Goal: Complete application form: Complete application form

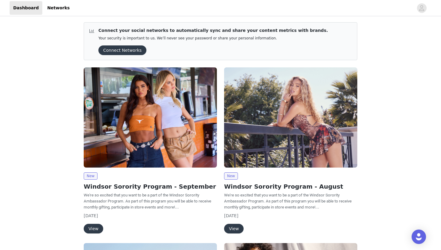
click at [90, 227] on button "View" at bounding box center [94, 228] width 20 height 10
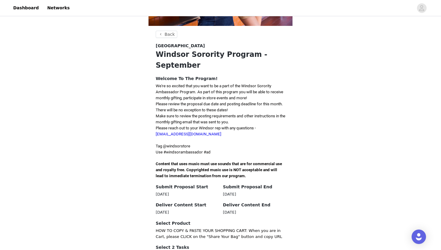
scroll to position [147, 0]
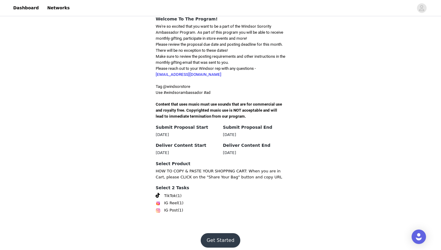
click at [220, 234] on button "Get Started" at bounding box center [221, 240] width 40 height 14
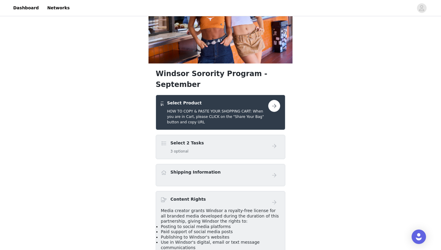
scroll to position [65, 0]
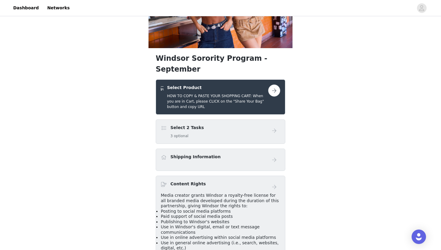
click at [219, 126] on div "Select 2 Tasks 3 optional" at bounding box center [214, 131] width 107 height 14
click at [260, 124] on div "Select 2 Tasks 3 optional" at bounding box center [214, 131] width 107 height 14
click at [270, 84] on button "button" at bounding box center [274, 90] width 12 height 12
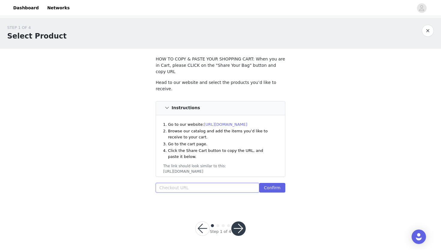
click at [186, 183] on input "text" at bounding box center [208, 188] width 104 height 10
paste input "https://www.windsorstore.com/cart/42950340313139:1,43025480056883:1,43436870074…"
type input "https://www.windsorstore.com/cart/42950340313139:1,43025480056883:1,43436870074…"
click at [269, 183] on button "Confirm" at bounding box center [272, 188] width 26 height 10
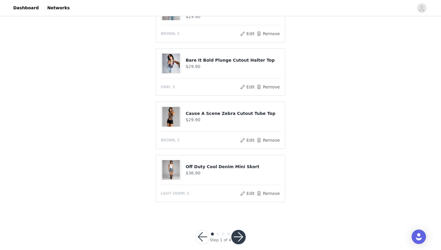
scroll to position [307, 0]
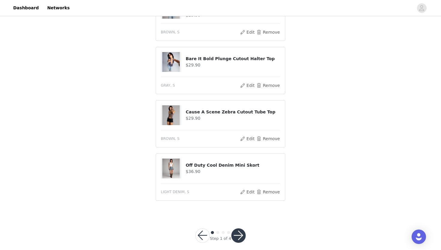
click at [241, 228] on button "button" at bounding box center [239, 235] width 14 height 14
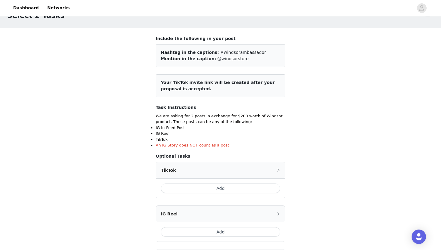
scroll to position [20, 0]
click at [238, 188] on button "Add" at bounding box center [221, 189] width 120 height 10
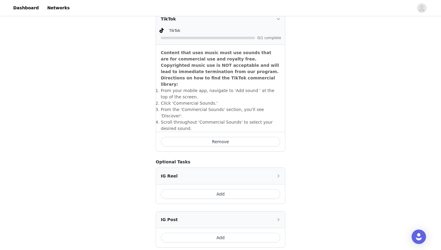
scroll to position [178, 0]
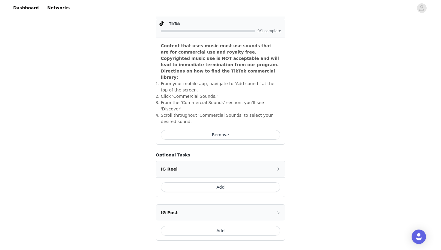
click at [236, 182] on button "Add" at bounding box center [221, 187] width 120 height 10
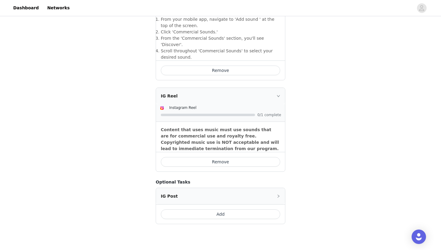
scroll to position [250, 0]
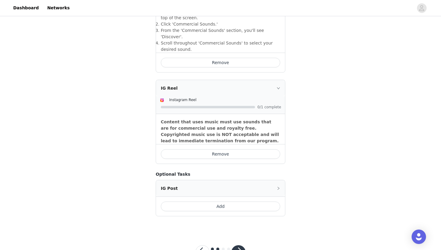
click at [224, 201] on button "Add" at bounding box center [221, 206] width 120 height 10
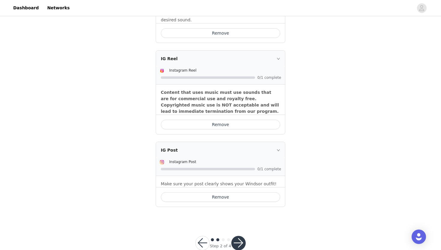
scroll to position [282, 0]
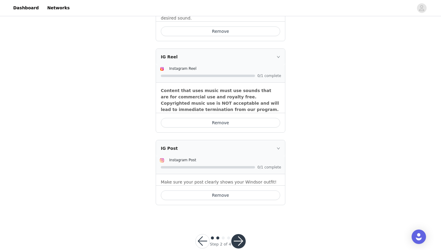
click at [237, 234] on button "button" at bounding box center [239, 241] width 14 height 14
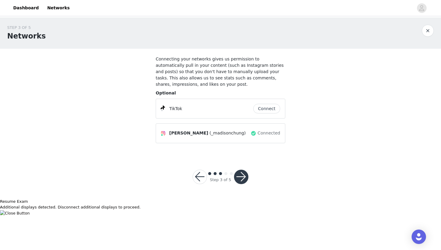
click at [273, 109] on button "Connect" at bounding box center [266, 109] width 27 height 10
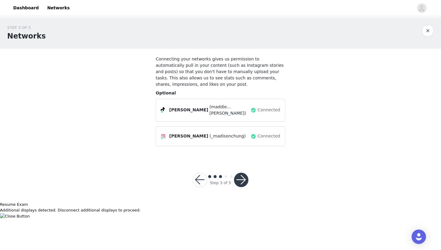
click at [244, 182] on button "button" at bounding box center [241, 179] width 14 height 14
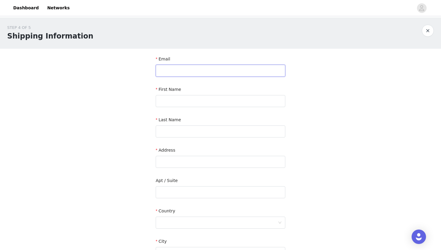
click at [180, 74] on input "text" at bounding box center [221, 71] width 130 height 12
type input "madisonechung@gmail.com"
click at [176, 98] on input "text" at bounding box center [221, 101] width 130 height 12
type input "Maddie"
click at [171, 131] on input "text" at bounding box center [221, 131] width 130 height 12
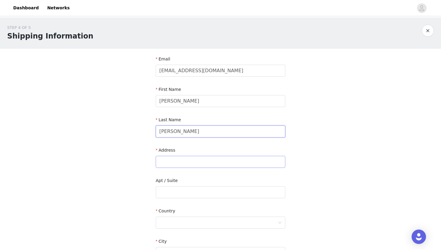
type input "Chung"
click at [172, 161] on input "text" at bounding box center [221, 162] width 130 height 12
type input "413 Copperfield Street"
type input "Southlake"
type input "76092"
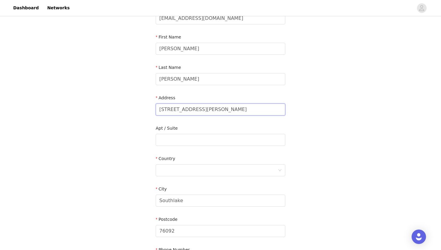
scroll to position [59, 0]
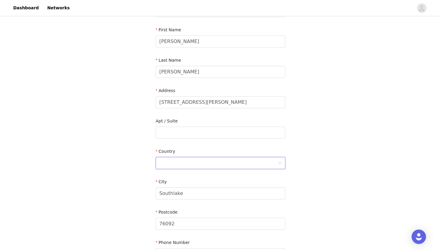
click at [198, 167] on div at bounding box center [218, 162] width 119 height 11
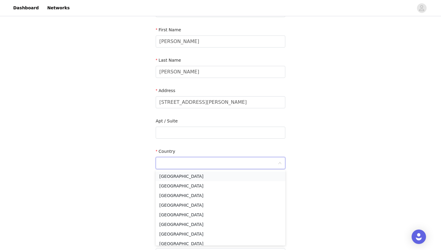
click at [178, 175] on li "United States" at bounding box center [221, 176] width 130 height 10
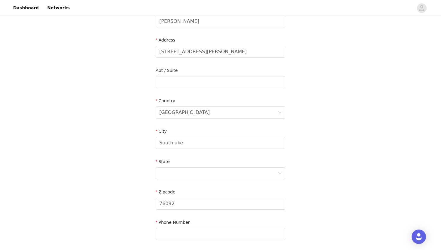
scroll to position [111, 0]
click at [205, 174] on div at bounding box center [218, 171] width 119 height 11
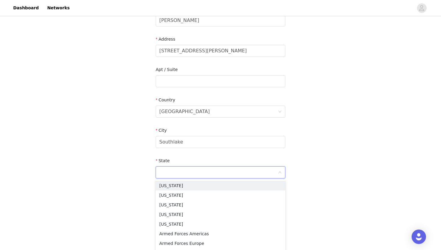
type input "TX"
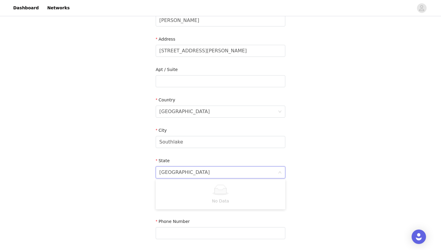
click at [335, 157] on div "STEP 4 OF 5 Shipping Information Email madisonechung@gmail.com First Name Maddi…" at bounding box center [220, 81] width 441 height 349
click at [256, 171] on div at bounding box center [218, 171] width 119 height 11
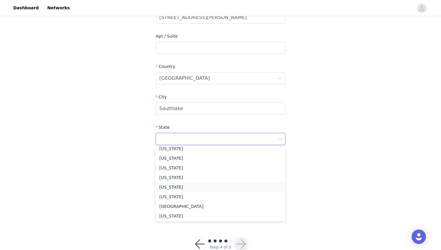
scroll to position [483, 0]
click at [167, 179] on li "Texas" at bounding box center [221, 178] width 130 height 10
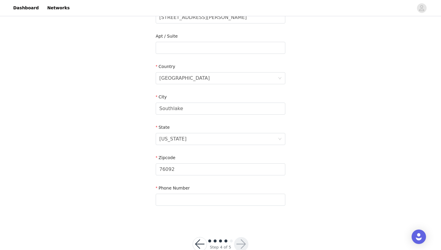
click at [131, 190] on div "STEP 4 OF 5 Shipping Information Email madisonechung@gmail.com First Name Maddi…" at bounding box center [220, 47] width 441 height 349
click at [174, 201] on input "text" at bounding box center [221, 199] width 130 height 12
type input "8175832859"
click at [317, 162] on div "STEP 4 OF 5 Shipping Information Email madisonechung@gmail.com First Name Maddi…" at bounding box center [220, 47] width 441 height 349
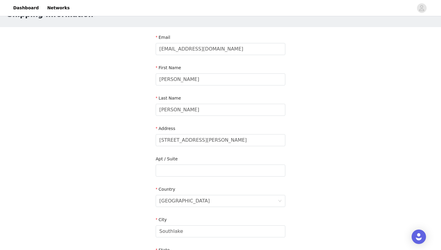
scroll to position [0, 0]
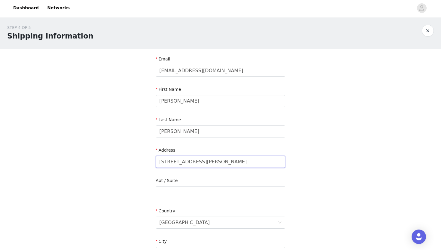
click at [262, 166] on input "413 Copperfield Street" at bounding box center [221, 162] width 130 height 12
type input "4"
type input "1003 Elmwood Dr"
click at [221, 190] on input "text" at bounding box center [221, 192] width 130 height 12
type input "Unit 2"
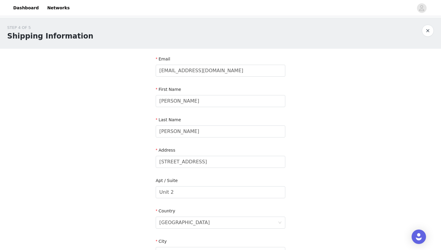
click at [114, 208] on div "STEP 4 OF 5 Shipping Information Email madisonechung@gmail.com First Name Maddi…" at bounding box center [220, 191] width 441 height 349
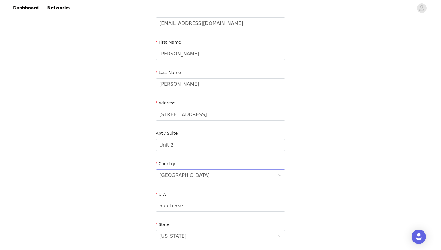
scroll to position [50, 0]
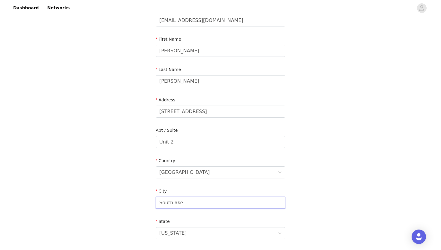
click at [180, 202] on input "Southlake" at bounding box center [221, 202] width 130 height 12
type input "S"
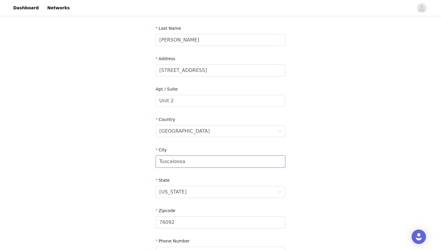
scroll to position [92, 0]
type input "Tuscaloosa"
click at [178, 192] on div "Texas" at bounding box center [218, 190] width 119 height 11
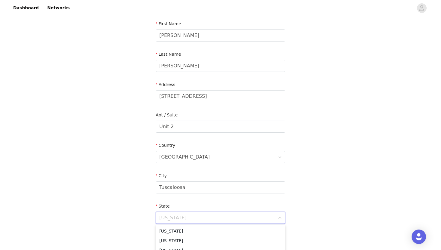
scroll to position [68, 0]
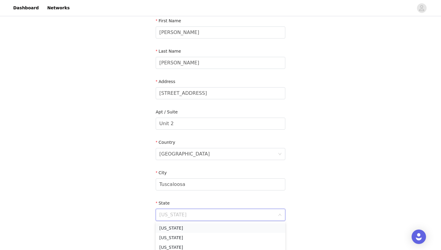
click at [171, 229] on li "Alabama" at bounding box center [221, 228] width 130 height 10
click at [375, 194] on div "STEP 4 OF 5 Shipping Information Email madisonechung@gmail.com First Name Maddi…" at bounding box center [220, 123] width 441 height 349
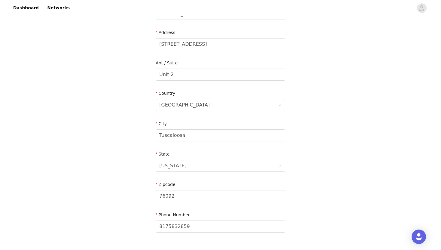
scroll to position [132, 0]
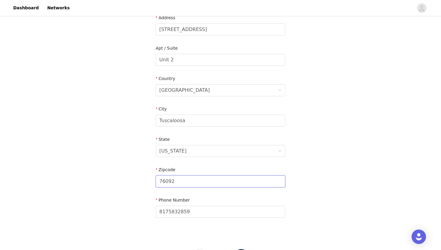
click at [210, 180] on input "76092" at bounding box center [221, 181] width 130 height 12
type input "7"
type input "35401"
click at [355, 201] on div "STEP 4 OF 5 Shipping Information Email madisonechung@gmail.com First Name Maddi…" at bounding box center [220, 59] width 441 height 349
click at [337, 209] on div "STEP 4 OF 5 Shipping Information Email madisonechung@gmail.com First Name Maddi…" at bounding box center [220, 59] width 441 height 349
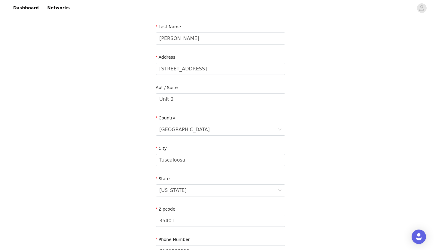
scroll to position [160, 0]
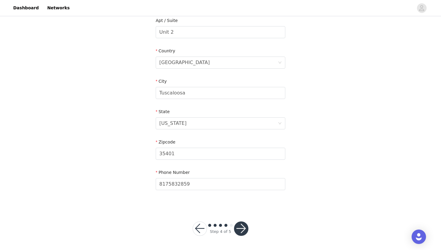
click at [242, 226] on button "button" at bounding box center [241, 228] width 14 height 14
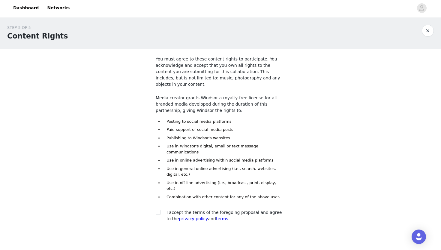
scroll to position [14, 0]
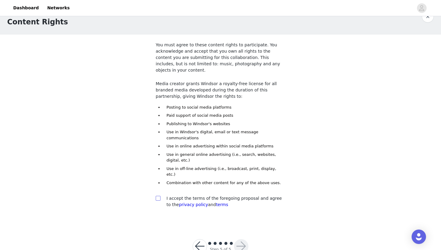
click at [160, 195] on span at bounding box center [158, 197] width 5 height 5
click at [160, 195] on input "checkbox" at bounding box center [158, 197] width 4 height 4
checkbox input "true"
click at [244, 239] on button "button" at bounding box center [241, 246] width 14 height 14
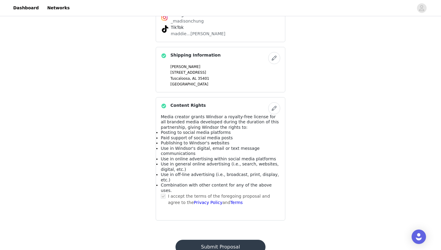
click at [238, 239] on button "Submit Proposal" at bounding box center [221, 246] width 90 height 14
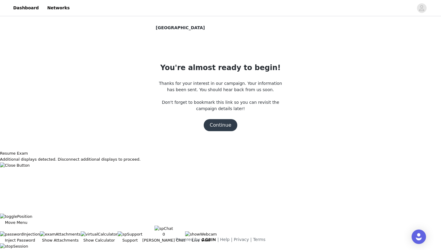
click at [217, 130] on button "Continue" at bounding box center [221, 125] width 34 height 12
